Goal: Find contact information: Find contact information

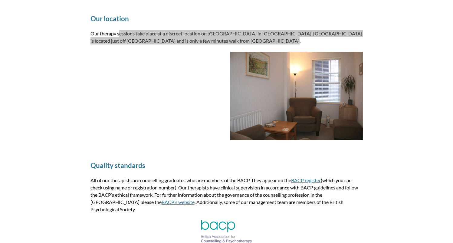
scroll to position [708, 0]
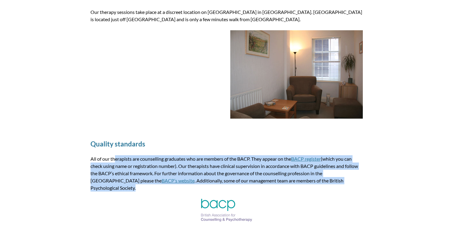
drag, startPoint x: 321, startPoint y: 180, endPoint x: 71, endPoint y: 154, distance: 251.0
click at [71, 154] on div "Quality standards All of our therapists are counselling graduates who are membe…" at bounding box center [226, 182] width 453 height 111
copy p "All of our therapists are counselling graduates who are members of the BACP. Th…"
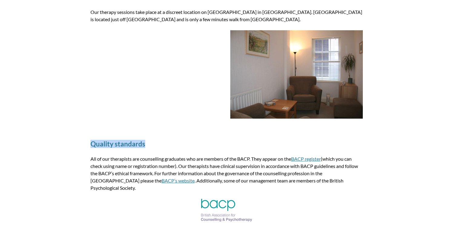
drag, startPoint x: 148, startPoint y: 142, endPoint x: 75, endPoint y: 136, distance: 74.0
click at [75, 136] on div "Quality standards All of our therapists are counselling graduates who are membe…" at bounding box center [226, 182] width 453 height 111
copy h2 "Quality standards"
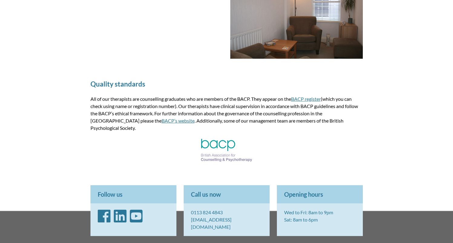
scroll to position [769, 0]
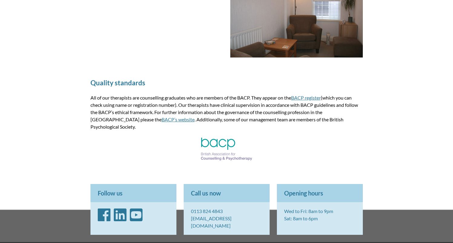
click at [174, 153] on p at bounding box center [226, 150] width 272 height 24
click at [196, 157] on div "Quality standards All of our therapists are counselling graduates who are membe…" at bounding box center [226, 121] width 287 height 111
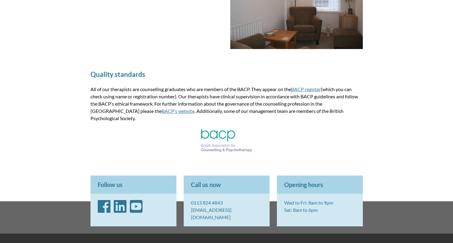
scroll to position [807, 0]
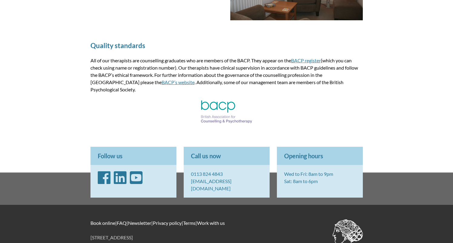
click at [172, 125] on div "Quality standards All of our therapists are counselling graduates who are membe…" at bounding box center [226, 83] width 287 height 111
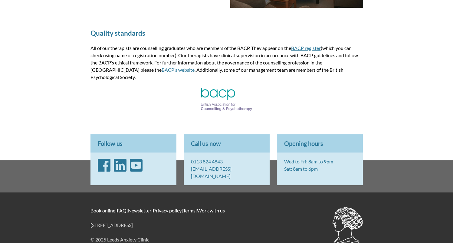
click at [292, 114] on div "Quality standards All of our therapists are counselling graduates who are membe…" at bounding box center [226, 71] width 287 height 111
click at [144, 115] on div "Quality standards All of our therapists are counselling graduates who are membe…" at bounding box center [226, 71] width 287 height 111
click at [143, 116] on div "Quality standards All of our therapists are counselling graduates who are membe…" at bounding box center [226, 71] width 287 height 111
click at [138, 141] on p "Follow us" at bounding box center [133, 143] width 86 height 18
drag, startPoint x: 369, startPoint y: 154, endPoint x: 336, endPoint y: 201, distance: 57.2
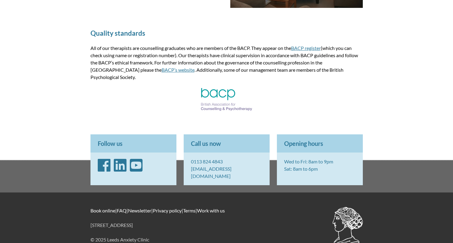
click at [328, 203] on div "Book online | FAQ | Newsletter | Privacy policy | Terms | Work with us [STREET_…" at bounding box center [226, 224] width 287 height 65
click at [335, 116] on div "Quality standards All of our therapists are counselling graduates who are membe…" at bounding box center [226, 71] width 287 height 111
click at [347, 114] on div "Quality standards All of our therapists are counselling graduates who are membe…" at bounding box center [226, 71] width 287 height 111
click at [272, 112] on div "Quality standards All of our therapists are counselling graduates who are membe…" at bounding box center [226, 71] width 287 height 111
drag, startPoint x: 217, startPoint y: 153, endPoint x: 194, endPoint y: 144, distance: 24.6
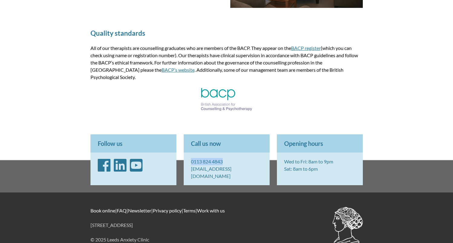
click at [187, 152] on p "0113 824 4843 [EMAIL_ADDRESS][DOMAIN_NAME]" at bounding box center [227, 168] width 86 height 33
click at [249, 110] on div "Quality standards All of our therapists are counselling graduates who are membe…" at bounding box center [226, 71] width 287 height 111
drag, startPoint x: 226, startPoint y: 135, endPoint x: 194, endPoint y: 135, distance: 31.4
click at [194, 135] on p "Call us now" at bounding box center [227, 143] width 86 height 18
drag, startPoint x: 197, startPoint y: 212, endPoint x: 90, endPoint y: 210, distance: 106.7
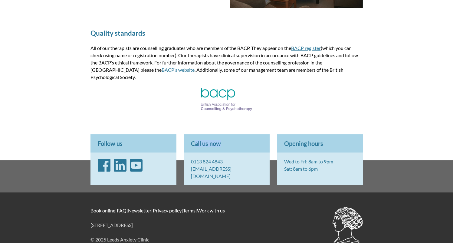
click at [90, 221] on p "[STREET_ADDRESS]" at bounding box center [226, 224] width 272 height 7
copy p "[STREET_ADDRESS]"
click at [212, 221] on p "[STREET_ADDRESS]" at bounding box center [226, 224] width 272 height 7
drag, startPoint x: 199, startPoint y: 211, endPoint x: 101, endPoint y: 210, distance: 98.3
click at [90, 221] on p "[STREET_ADDRESS]" at bounding box center [226, 224] width 272 height 7
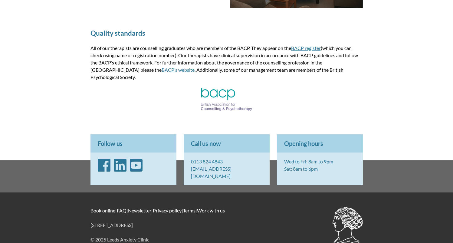
copy p "[STREET_ADDRESS]"
drag, startPoint x: 197, startPoint y: 223, endPoint x: 162, endPoint y: 222, distance: 34.5
click at [196, 236] on p "© 2025 Leeds Anxiety Clinic" at bounding box center [226, 239] width 272 height 7
click at [131, 236] on p "© 2025 Leeds Anxiety Clinic" at bounding box center [226, 239] width 272 height 7
click at [151, 236] on p "© 2025 Leeds Anxiety Clinic" at bounding box center [226, 239] width 272 height 7
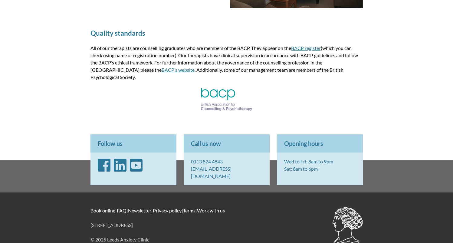
drag, startPoint x: 159, startPoint y: 225, endPoint x: 81, endPoint y: 223, distance: 78.6
click at [81, 223] on footer "Follow us Call us now 0113 824 4843 [EMAIL_ADDRESS][DOMAIN_NAME] Opening hours …" at bounding box center [226, 192] width 453 height 131
copy p "© 2025 Leeds Anxiety Clinic"
drag, startPoint x: 203, startPoint y: 203, endPoint x: 199, endPoint y: 206, distance: 5.1
click at [203, 203] on div "Book online | FAQ | Newsletter | Privacy policy | Terms | Work with us [STREET_…" at bounding box center [226, 224] width 287 height 65
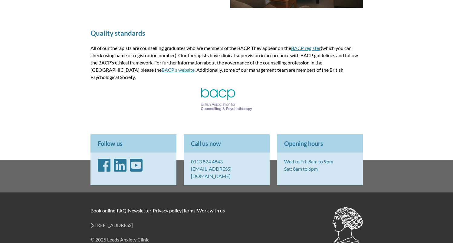
click at [191, 203] on div "Book online | FAQ | Newsletter | Privacy policy | Terms | Work with us [STREET_…" at bounding box center [226, 224] width 287 height 65
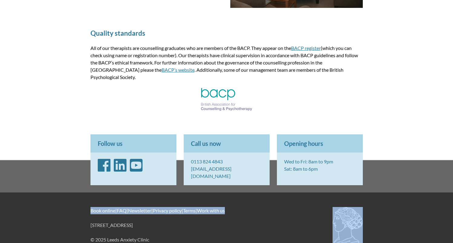
drag, startPoint x: 244, startPoint y: 196, endPoint x: 83, endPoint y: 195, distance: 161.1
click at [83, 195] on div "Book online | FAQ | Newsletter | Privacy policy | Terms | Work with us [STREET_…" at bounding box center [226, 224] width 287 height 65
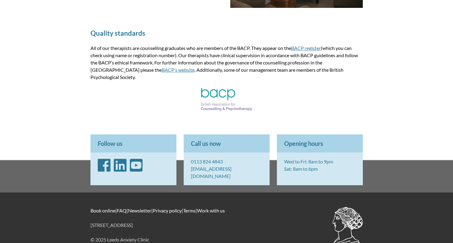
click at [83, 195] on div "Book online | FAQ | Newsletter | Privacy policy | Terms | Work with us [STREET_…" at bounding box center [226, 224] width 287 height 65
click at [91, 195] on footer "Follow us Call us now 0113 824 4843 [EMAIL_ADDRESS][DOMAIN_NAME] Opening hours …" at bounding box center [226, 192] width 453 height 131
drag, startPoint x: 80, startPoint y: 195, endPoint x: 91, endPoint y: 195, distance: 10.6
click at [81, 195] on footer "Follow us Call us now 0113 824 4843 [EMAIL_ADDRESS][DOMAIN_NAME] Opening hours …" at bounding box center [226, 192] width 453 height 131
click at [280, 221] on p "[STREET_ADDRESS]" at bounding box center [226, 224] width 272 height 7
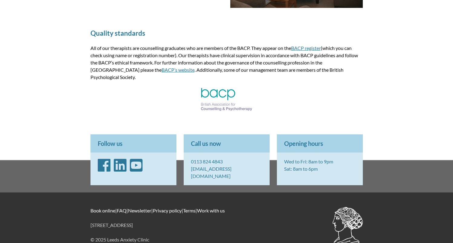
click at [407, 170] on div "Follow us Call us now 0113 824 4843 [EMAIL_ADDRESS][DOMAIN_NAME] Opening hours …" at bounding box center [226, 159] width 453 height 65
click at [416, 127] on div "Follow us Call us now 0113 824 4843 [EMAIL_ADDRESS][DOMAIN_NAME] Opening hours …" at bounding box center [226, 159] width 453 height 65
drag, startPoint x: 229, startPoint y: 151, endPoint x: 266, endPoint y: 153, distance: 37.2
click at [188, 152] on p "0113 824 4843 [EMAIL_ADDRESS][DOMAIN_NAME]" at bounding box center [227, 168] width 86 height 33
copy link "0113 824 4843"
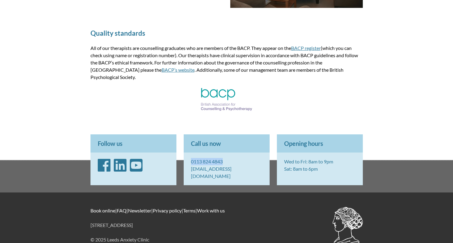
drag, startPoint x: 252, startPoint y: 161, endPoint x: 190, endPoint y: 161, distance: 62.3
click at [190, 161] on p "0113 824 4843 [EMAIL_ADDRESS][DOMAIN_NAME]" at bounding box center [227, 168] width 86 height 33
copy link "[EMAIL_ADDRESS][DOMAIN_NAME]"
drag, startPoint x: 325, startPoint y: 155, endPoint x: 277, endPoint y: 154, distance: 48.4
click at [277, 154] on p "Wed to Fri: 8am to 9pm Sat: 8am to 6pm" at bounding box center [320, 164] width 86 height 25
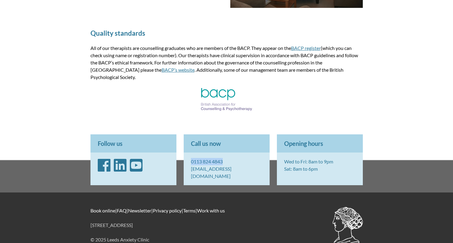
copy p "Wed to Fri: 8am to 9pm"
drag, startPoint x: 318, startPoint y: 161, endPoint x: 287, endPoint y: 161, distance: 31.1
click at [282, 162] on p "Wed to Fri: 8am to 9pm Sat: 8am to 6pm" at bounding box center [320, 164] width 86 height 25
copy p "Sat: 8am to 6pm"
drag, startPoint x: 227, startPoint y: 136, endPoint x: 188, endPoint y: 135, distance: 39.3
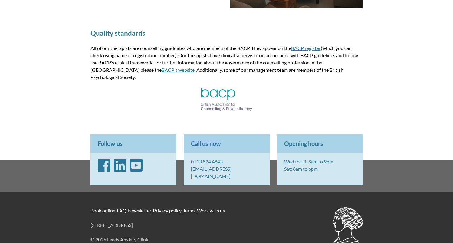
click at [188, 135] on p "Call us now" at bounding box center [227, 143] width 86 height 18
copy p "Call us now"
drag, startPoint x: 335, startPoint y: 137, endPoint x: 359, endPoint y: 136, distance: 23.3
click at [274, 135] on div "Follow us Call us now 0113 824 4843 [EMAIL_ADDRESS][DOMAIN_NAME] Opening hours …" at bounding box center [226, 160] width 279 height 58
click at [298, 142] on p "Opening hours" at bounding box center [320, 143] width 86 height 18
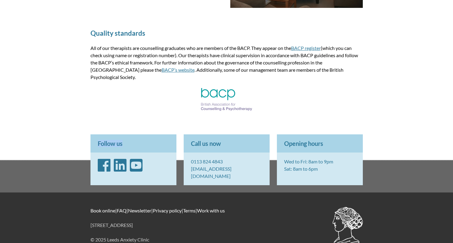
drag, startPoint x: 132, startPoint y: 137, endPoint x: 102, endPoint y: 134, distance: 30.1
click at [93, 135] on p "Follow us" at bounding box center [133, 143] width 86 height 18
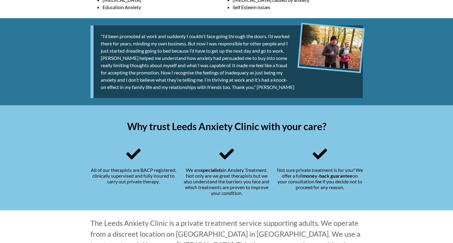
scroll to position [115, 0]
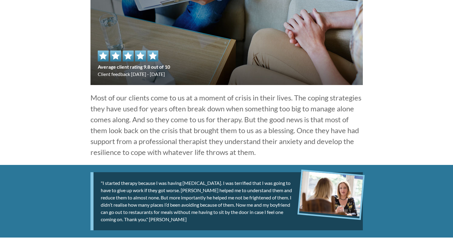
drag, startPoint x: 25, startPoint y: 90, endPoint x: 37, endPoint y: 89, distance: 11.3
click at [26, 90] on div "Most of our clients come to us at a moment of crisis in their lives. The coping…" at bounding box center [226, 125] width 453 height 80
